Goal: Navigation & Orientation: Understand site structure

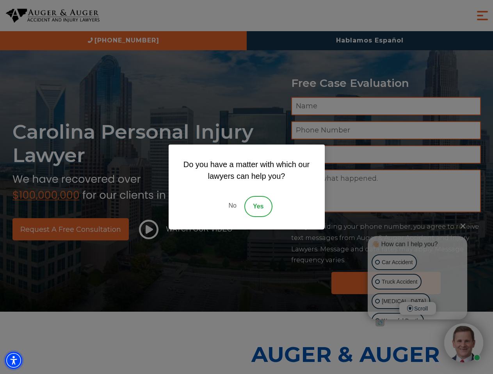
click at [14, 361] on img "Accessibility Menu" at bounding box center [13, 360] width 17 height 17
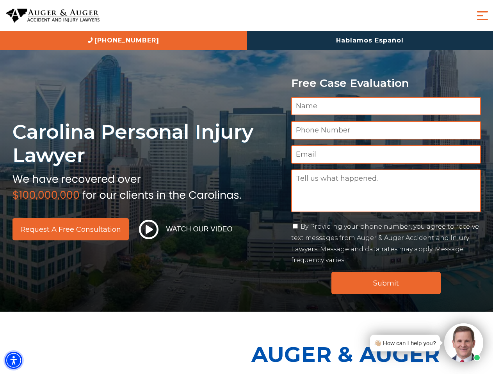
click at [14, 361] on img "Accessibility Menu" at bounding box center [13, 360] width 17 height 17
